Goal: Contribute content: Contribute content

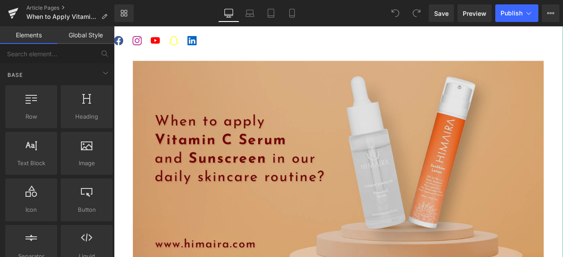
scroll to position [176, 0]
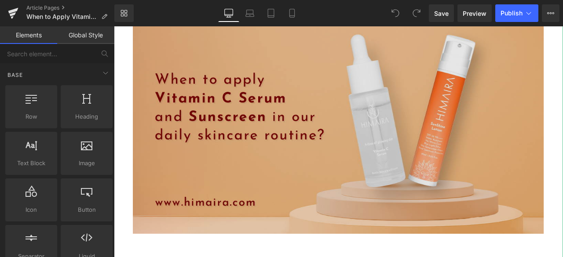
click at [472, 180] on img at bounding box center [380, 153] width 533 height 286
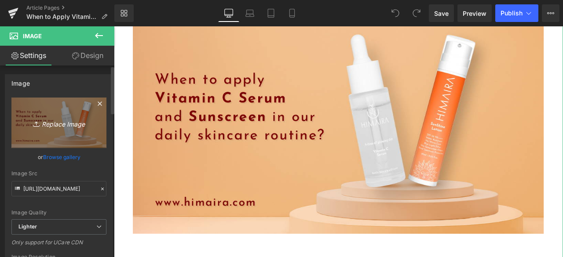
click at [63, 131] on link "Replace Image" at bounding box center [58, 123] width 95 height 51
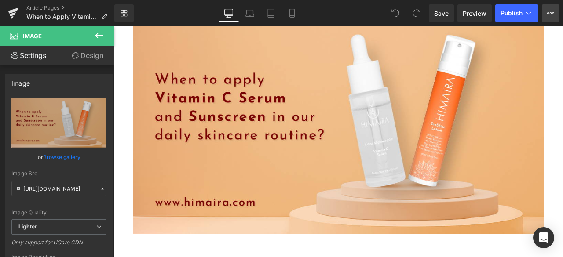
click at [550, 11] on icon at bounding box center [551, 13] width 7 height 7
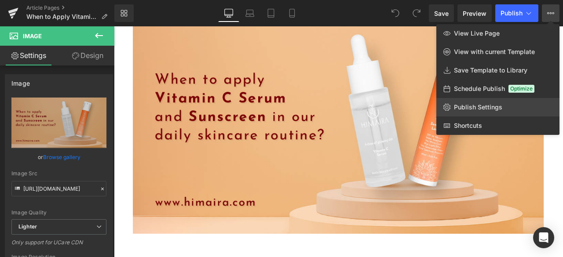
click at [476, 107] on span "Publish Settings" at bounding box center [478, 107] width 48 height 8
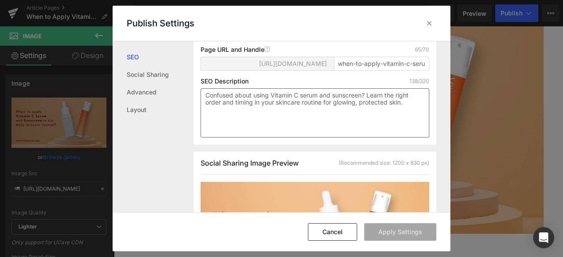
scroll to position [265, 0]
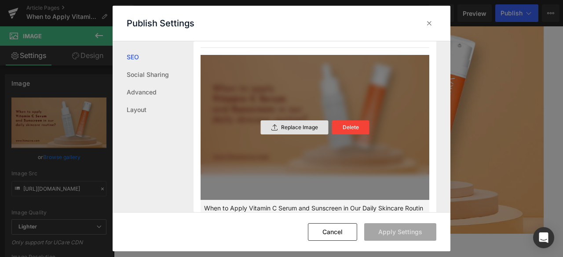
click at [276, 133] on div "Replace Image" at bounding box center [295, 128] width 68 height 14
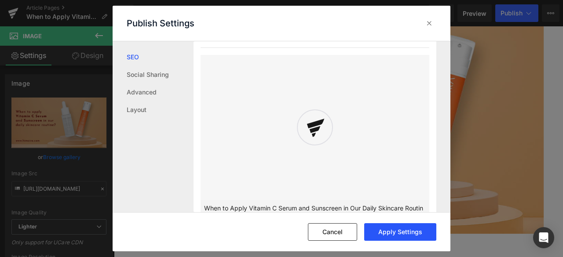
click at [392, 231] on button "Apply Settings" at bounding box center [400, 233] width 72 height 18
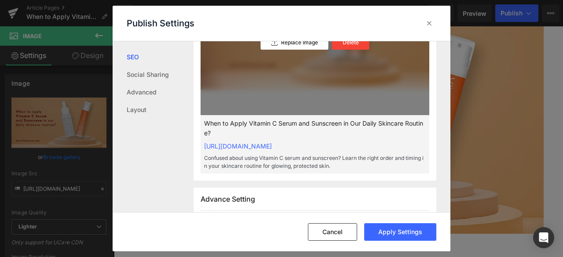
scroll to position [353, 0]
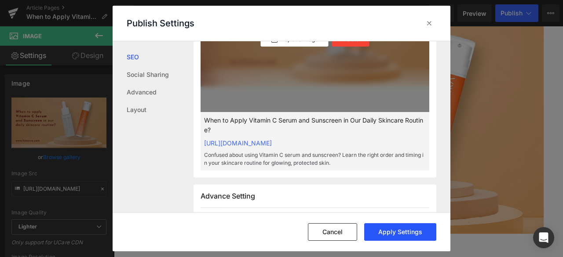
click at [395, 230] on button "Apply Settings" at bounding box center [400, 233] width 72 height 18
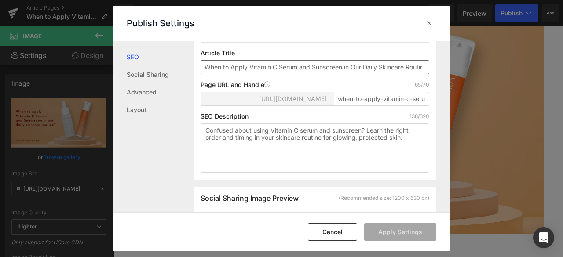
scroll to position [102, 0]
click at [428, 22] on icon at bounding box center [429, 23] width 9 height 9
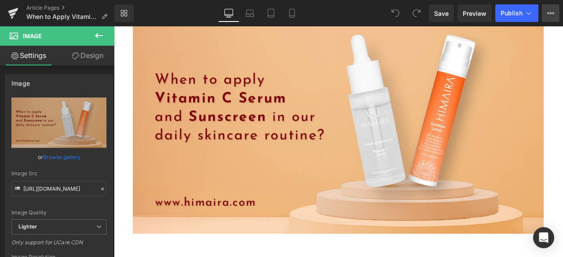
click at [553, 9] on button "View Live Page View with current Template Save Template to Library Schedule Pub…" at bounding box center [551, 13] width 18 height 18
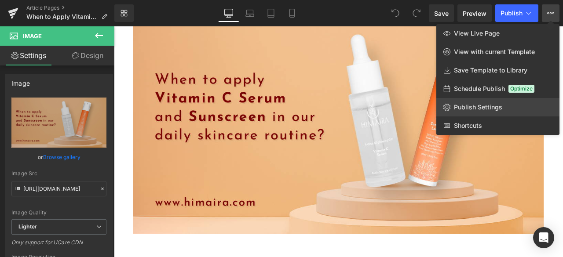
click at [490, 102] on link "Publish Settings" at bounding box center [498, 107] width 123 height 18
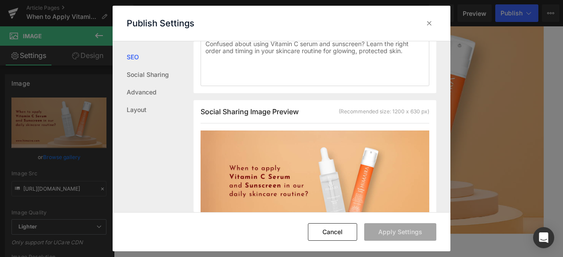
scroll to position [265, 0]
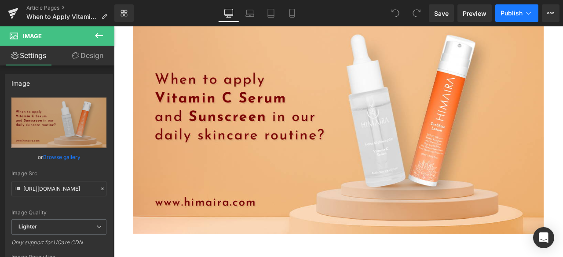
click at [508, 15] on span "Publish" at bounding box center [512, 13] width 22 height 7
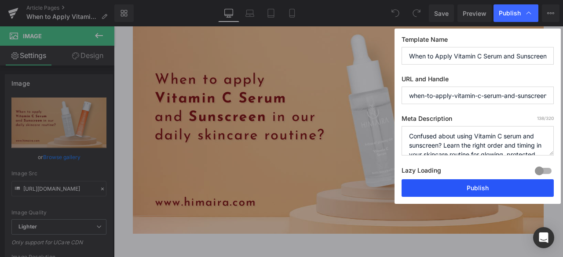
click at [425, 193] on button "Publish" at bounding box center [478, 189] width 152 height 18
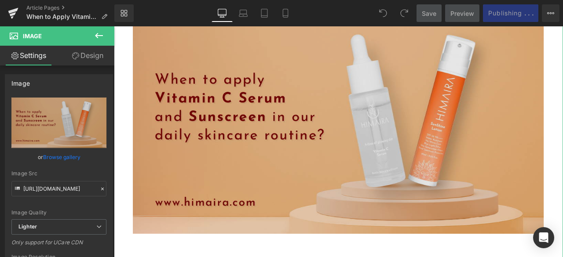
click at [379, 208] on img at bounding box center [380, 153] width 533 height 286
